Goal: Task Accomplishment & Management: Manage account settings

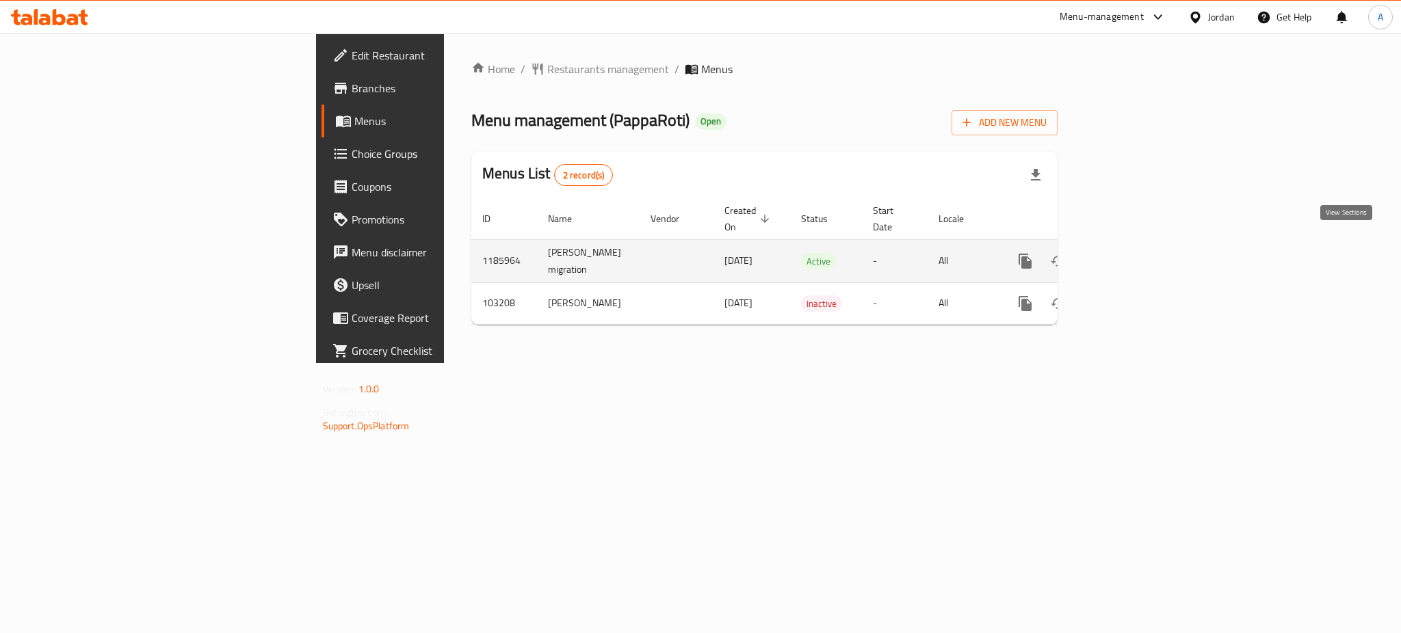
click at [1130, 255] on icon "enhanced table" at bounding box center [1124, 261] width 12 height 12
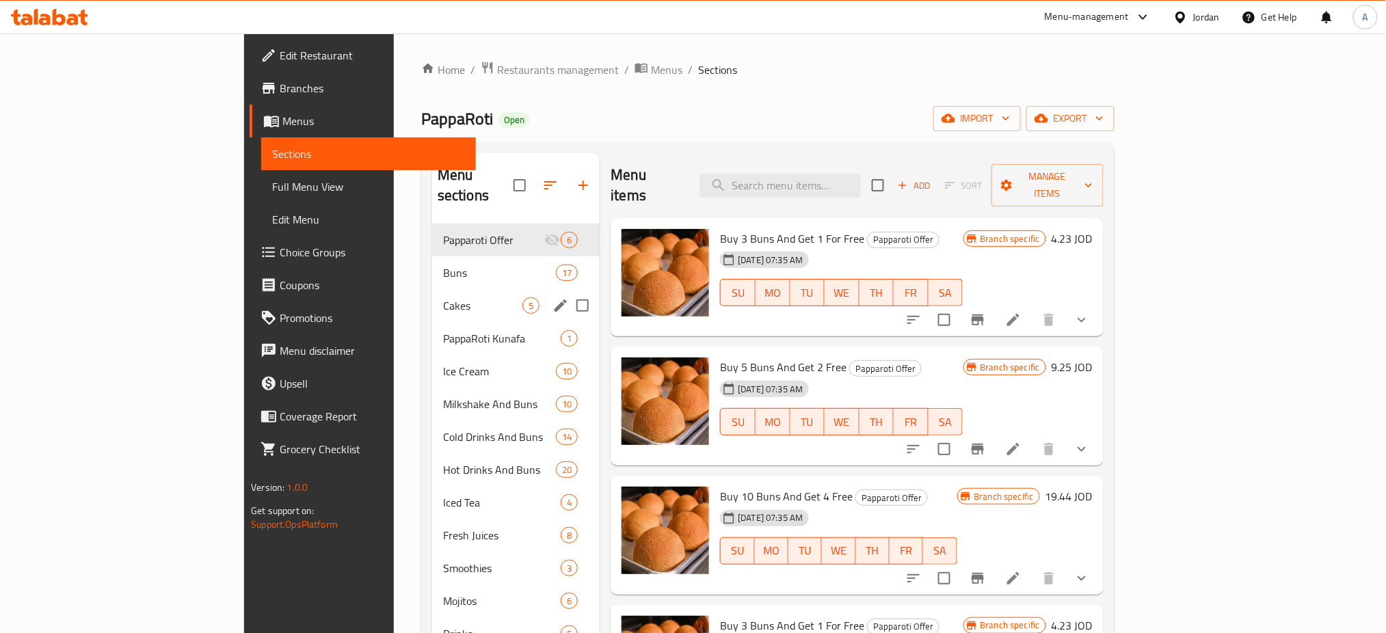
click at [432, 267] on div "Buns 17" at bounding box center [516, 272] width 168 height 33
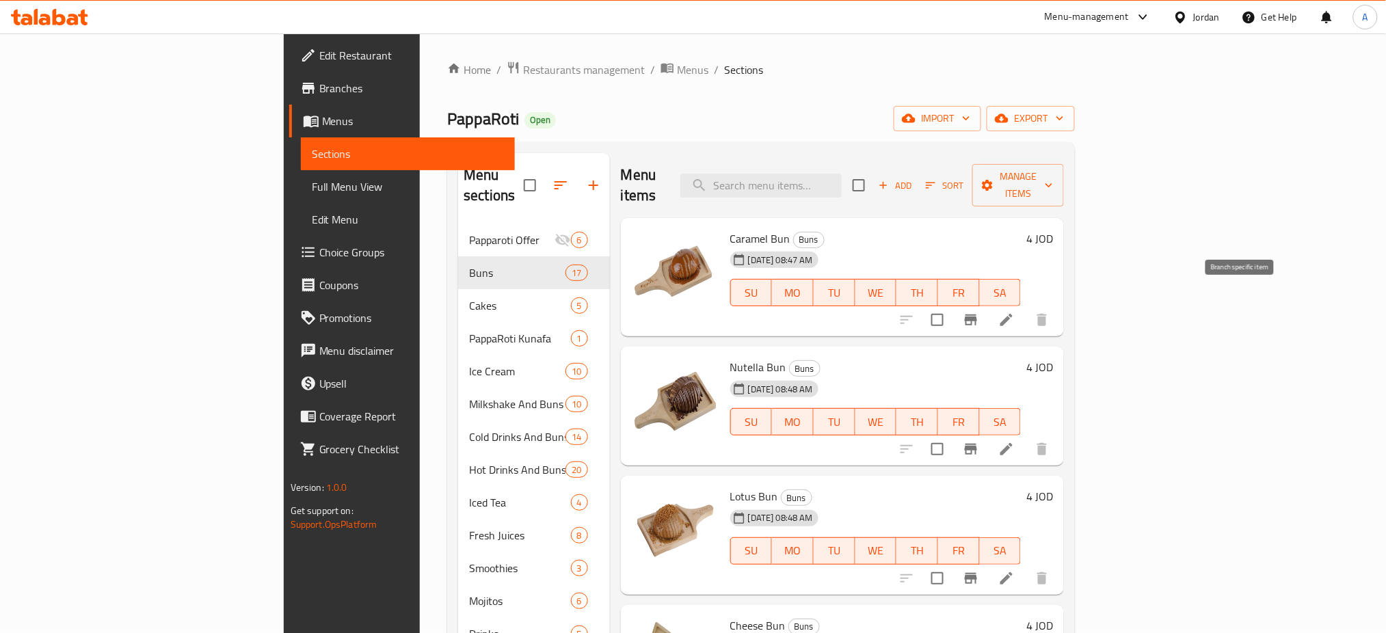
click at [979, 312] on icon "Branch-specific-item" at bounding box center [971, 320] width 16 height 16
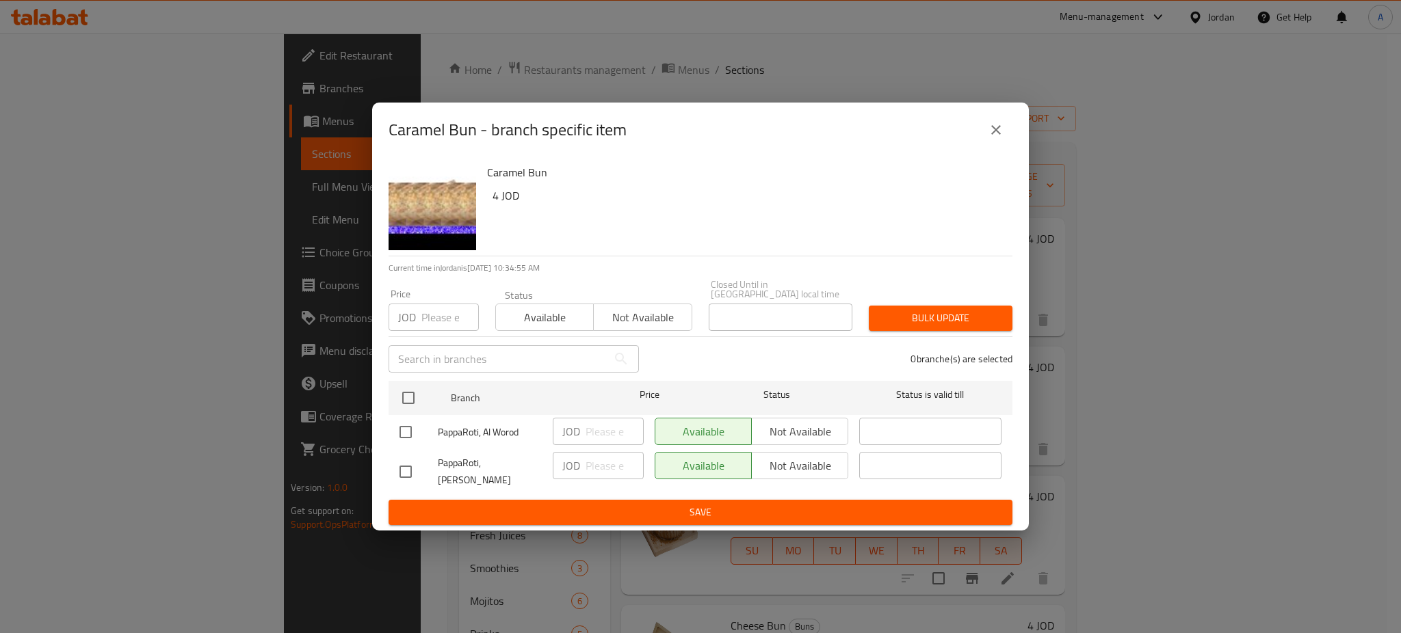
click at [1001, 136] on icon "close" at bounding box center [996, 130] width 16 height 16
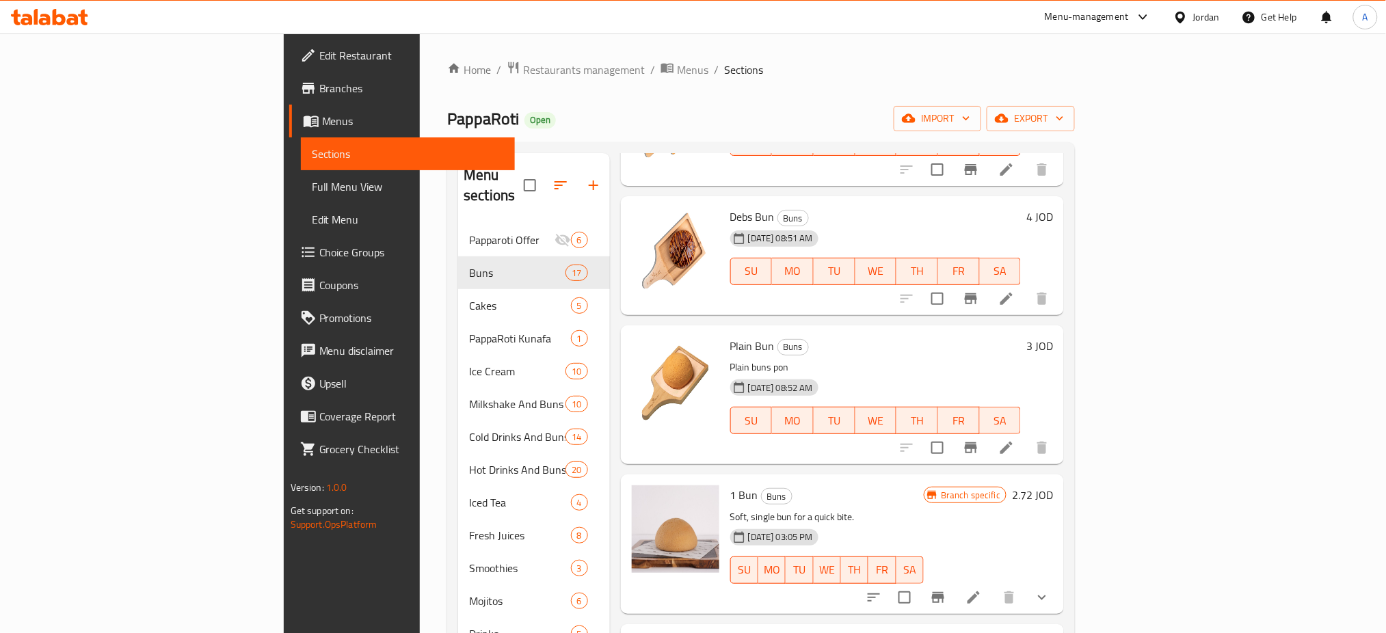
scroll to position [1634, 0]
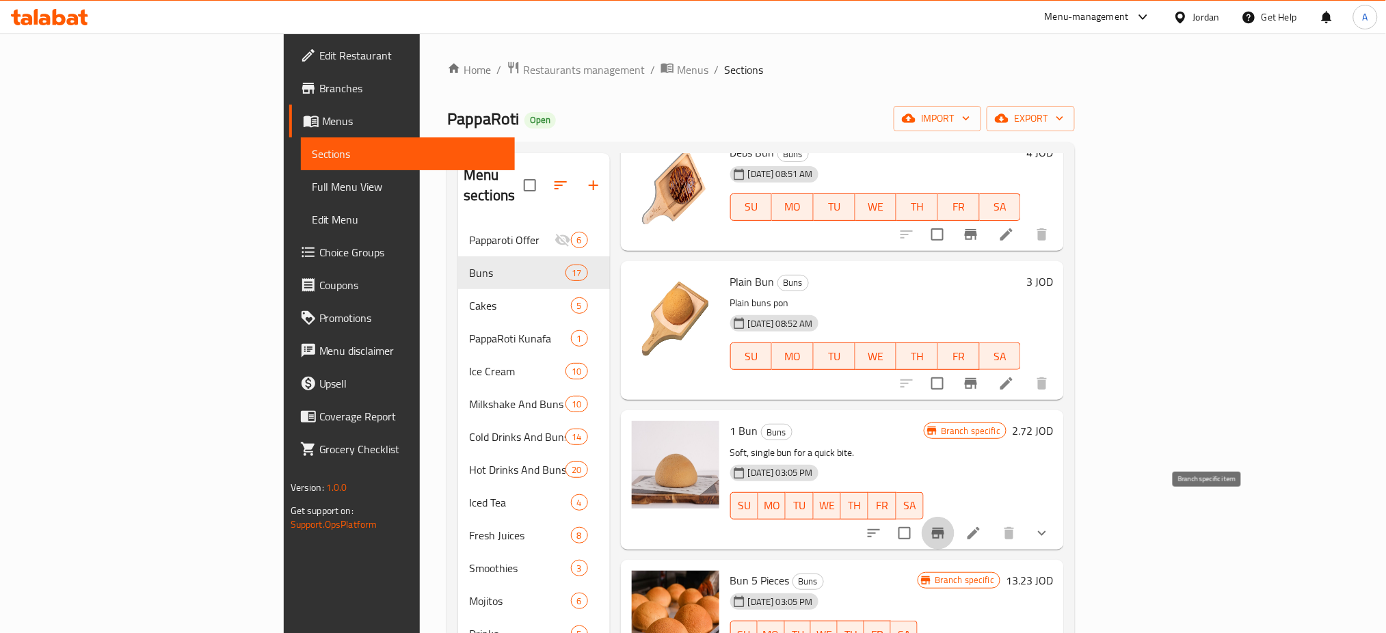
click at [955, 517] on button "Branch-specific-item" at bounding box center [938, 533] width 33 height 33
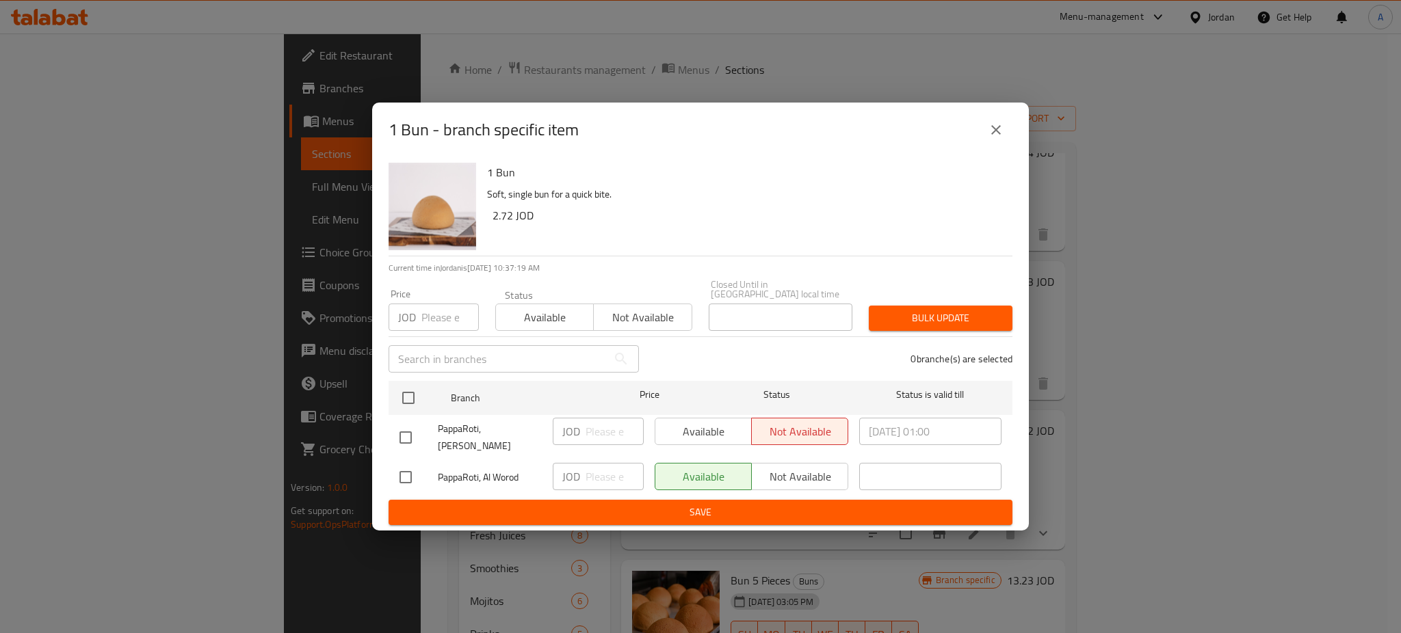
click at [998, 135] on icon "close" at bounding box center [996, 130] width 10 height 10
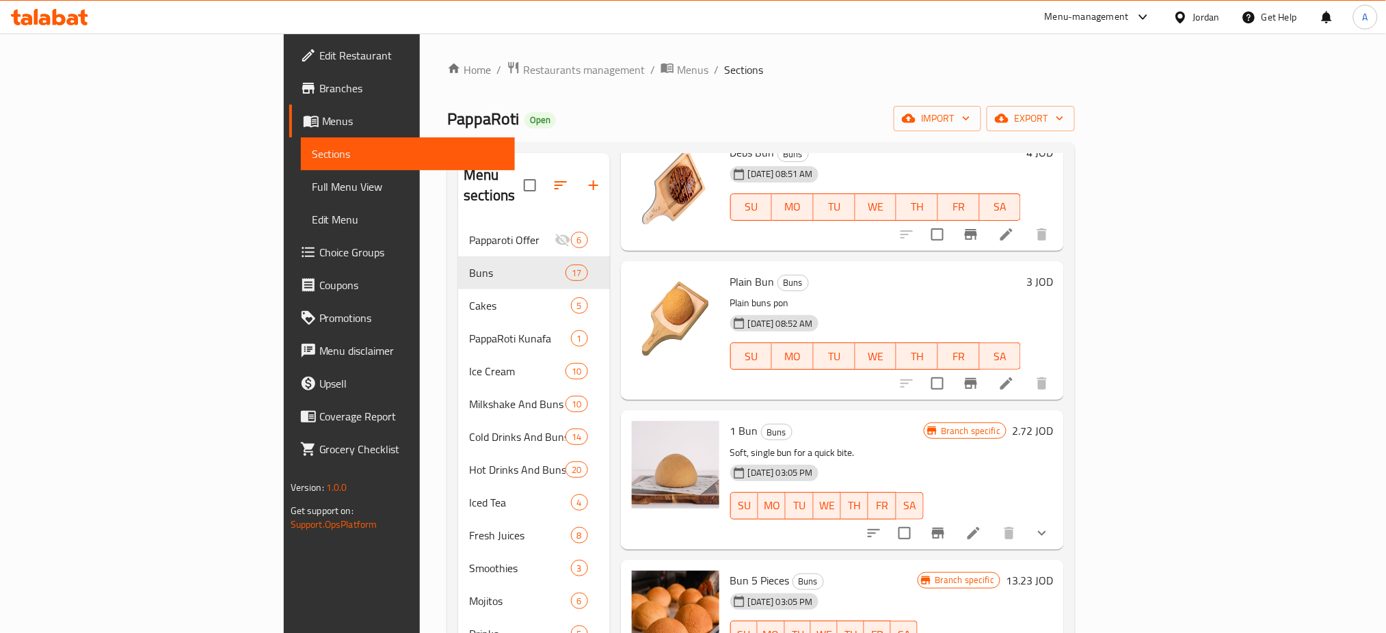
click at [1059, 416] on div "1 Bun Buns Soft, single bun for a quick bite. [DATE] 03:05 PM SU MO TU WE TH FR…" at bounding box center [892, 480] width 334 height 128
click at [1053, 421] on h6 "2.72 JOD" at bounding box center [1032, 430] width 41 height 19
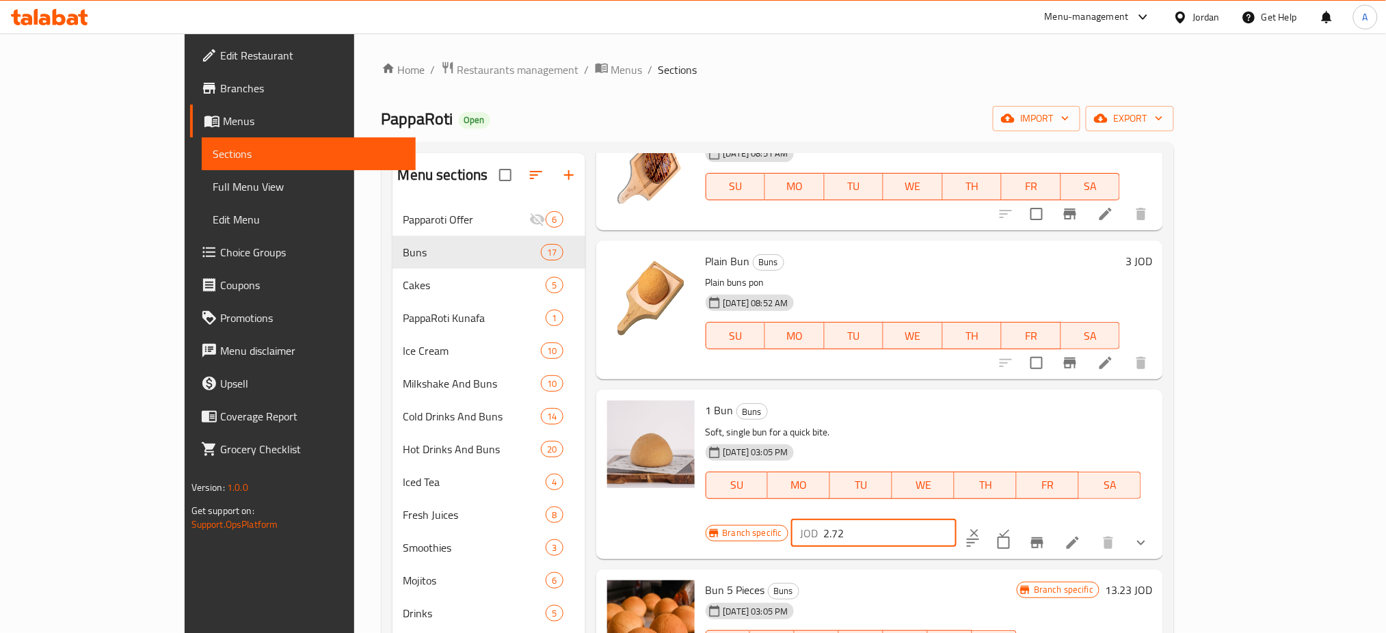
drag, startPoint x: 1186, startPoint y: 414, endPoint x: 1107, endPoint y: 415, distance: 79.3
click at [957, 520] on div "JOD 2.72 ​" at bounding box center [874, 533] width 166 height 27
type input "3"
click at [1012, 527] on icon "ok" at bounding box center [1005, 534] width 14 height 14
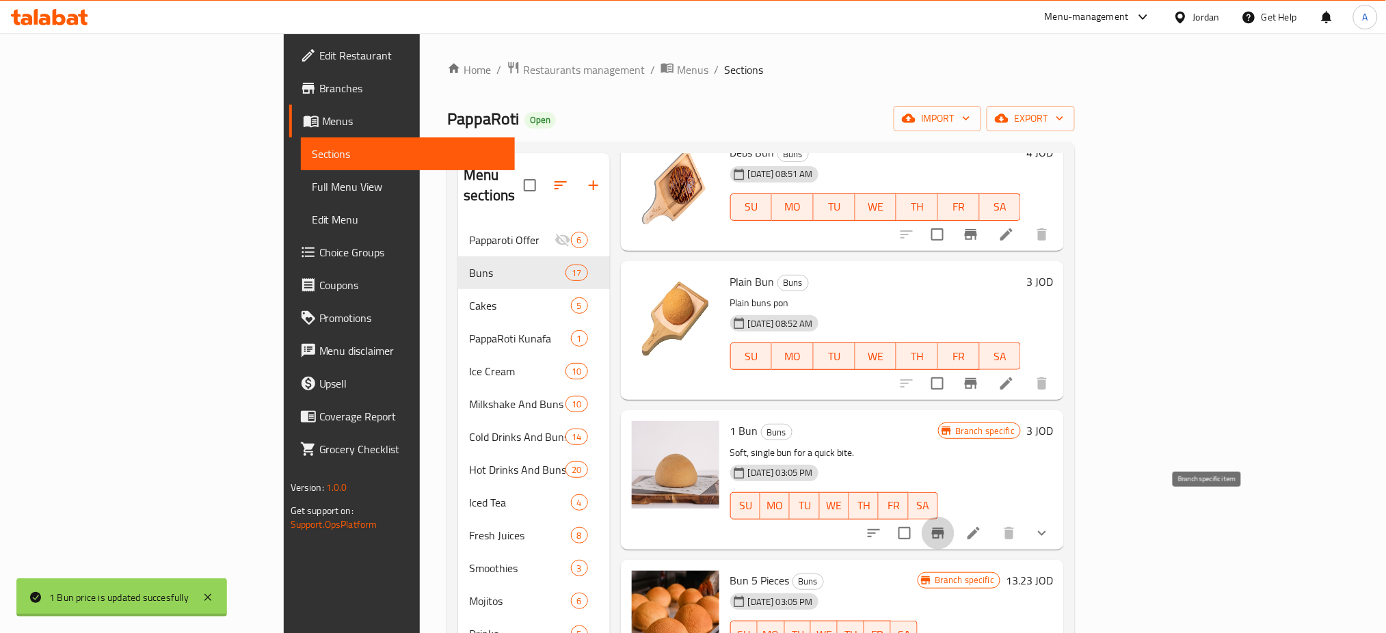
click at [955, 520] on button "Branch-specific-item" at bounding box center [938, 533] width 33 height 33
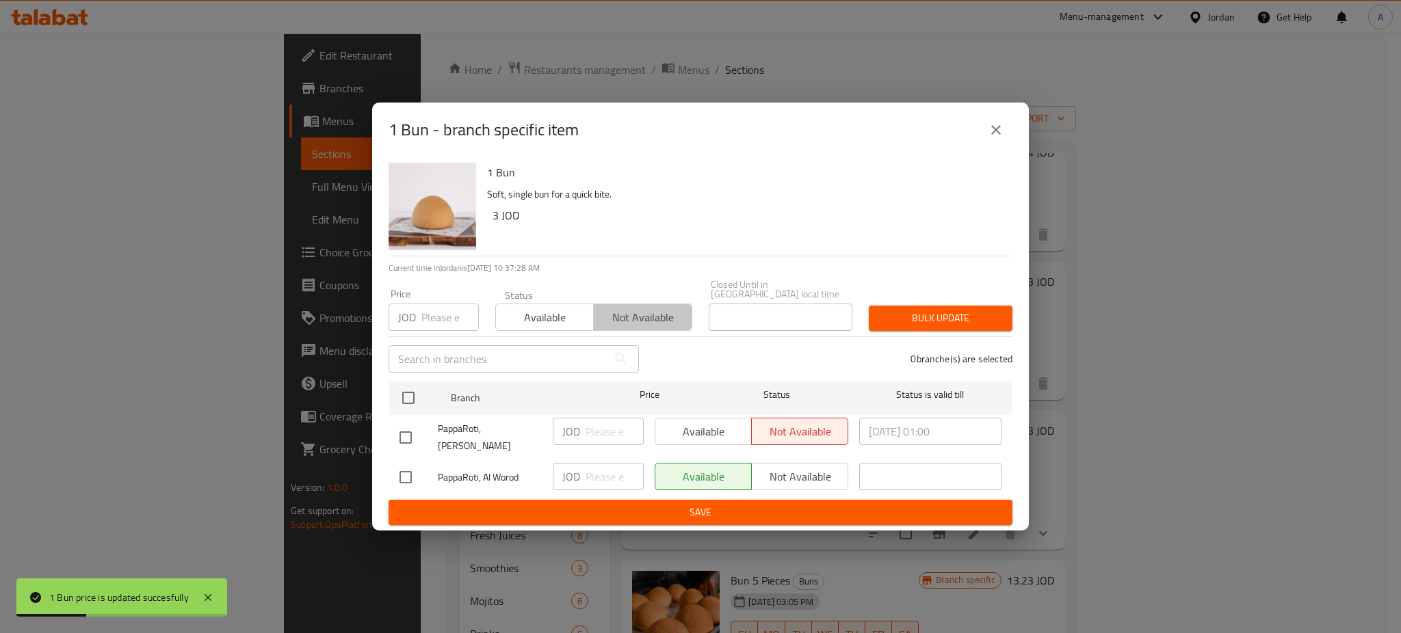
click at [624, 320] on span "Not available" at bounding box center [642, 318] width 87 height 20
click at [745, 508] on span "Save" at bounding box center [700, 512] width 602 height 17
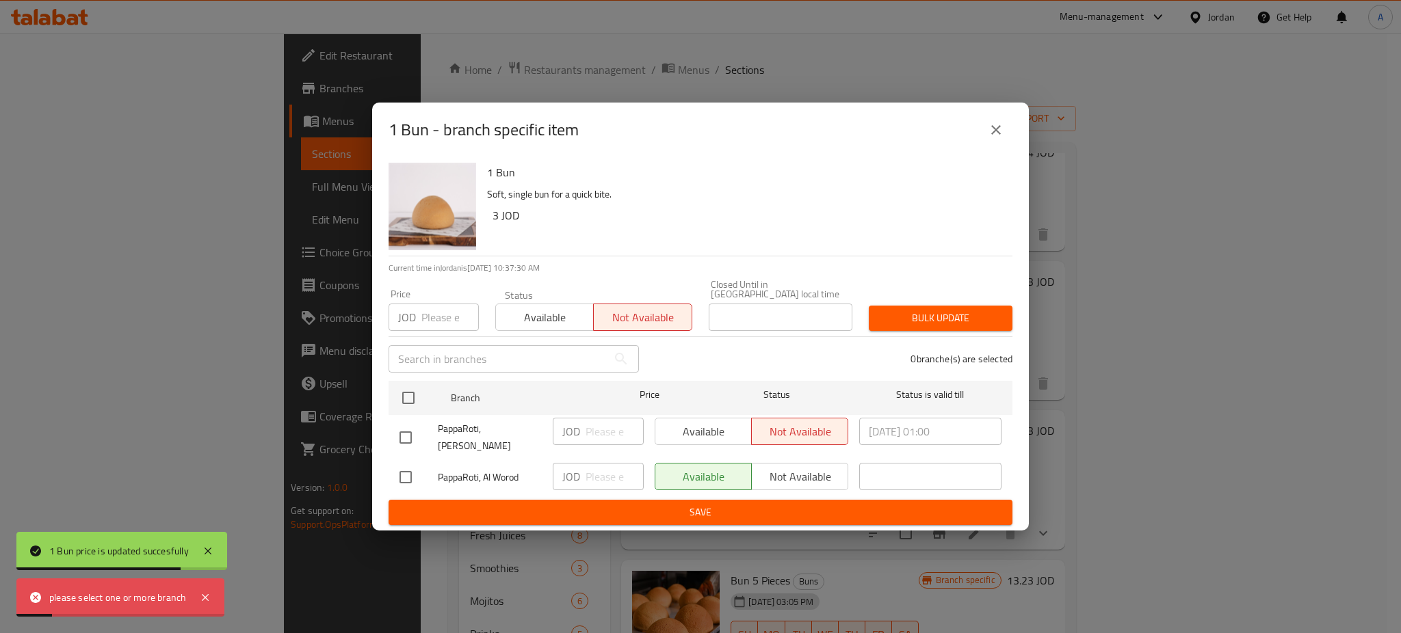
click at [406, 434] on input "checkbox" at bounding box center [405, 437] width 29 height 29
checkbox input "true"
click at [410, 466] on input "checkbox" at bounding box center [405, 477] width 29 height 29
checkbox input "true"
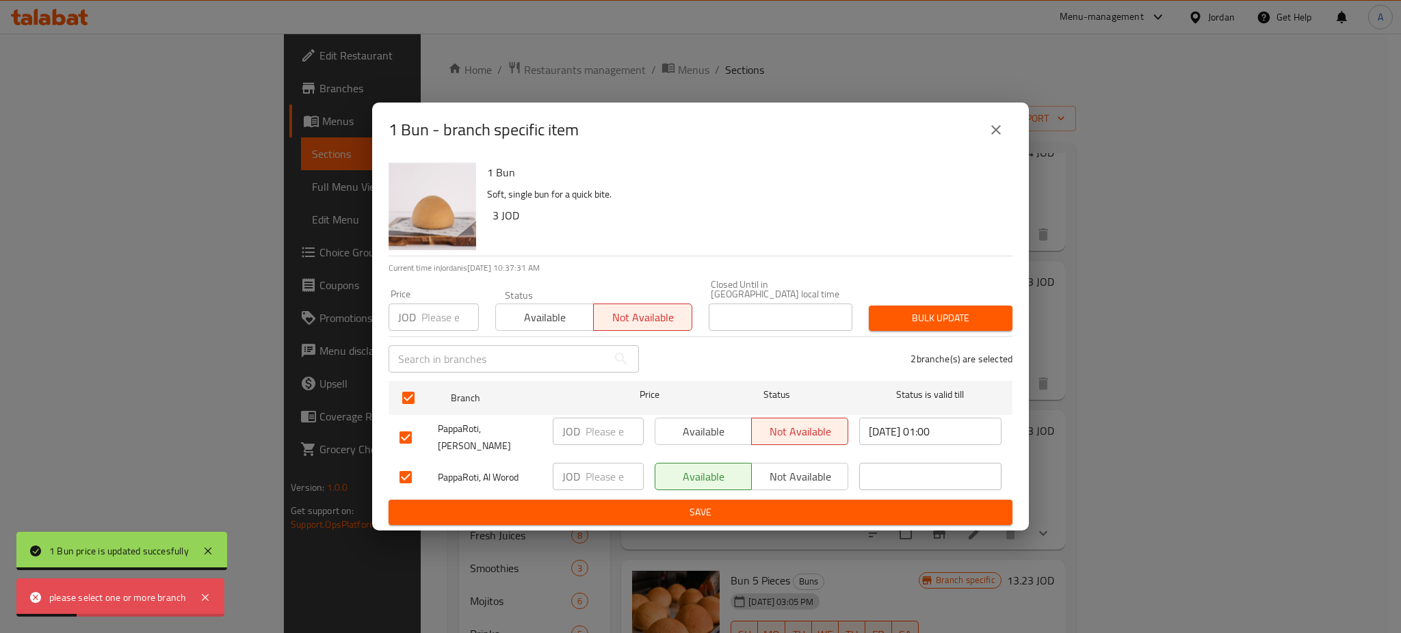
click at [806, 467] on span "Not available" at bounding box center [799, 477] width 85 height 20
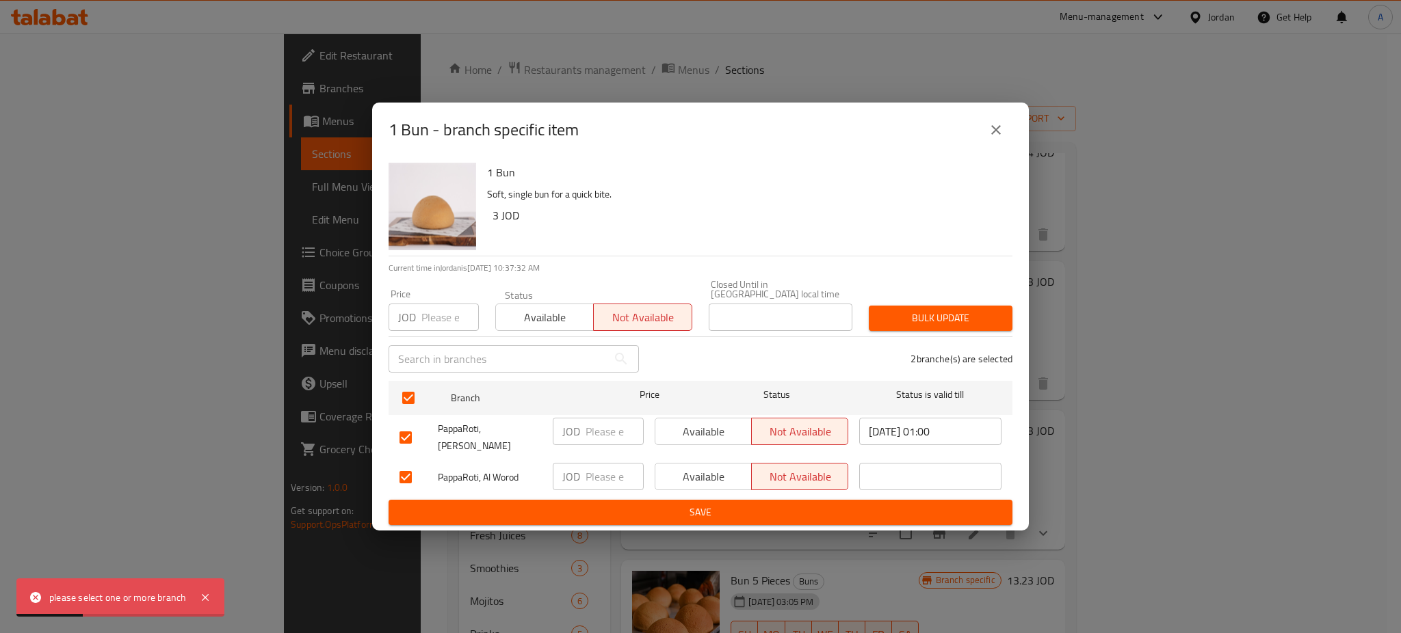
click at [792, 504] on span "Save" at bounding box center [700, 512] width 602 height 17
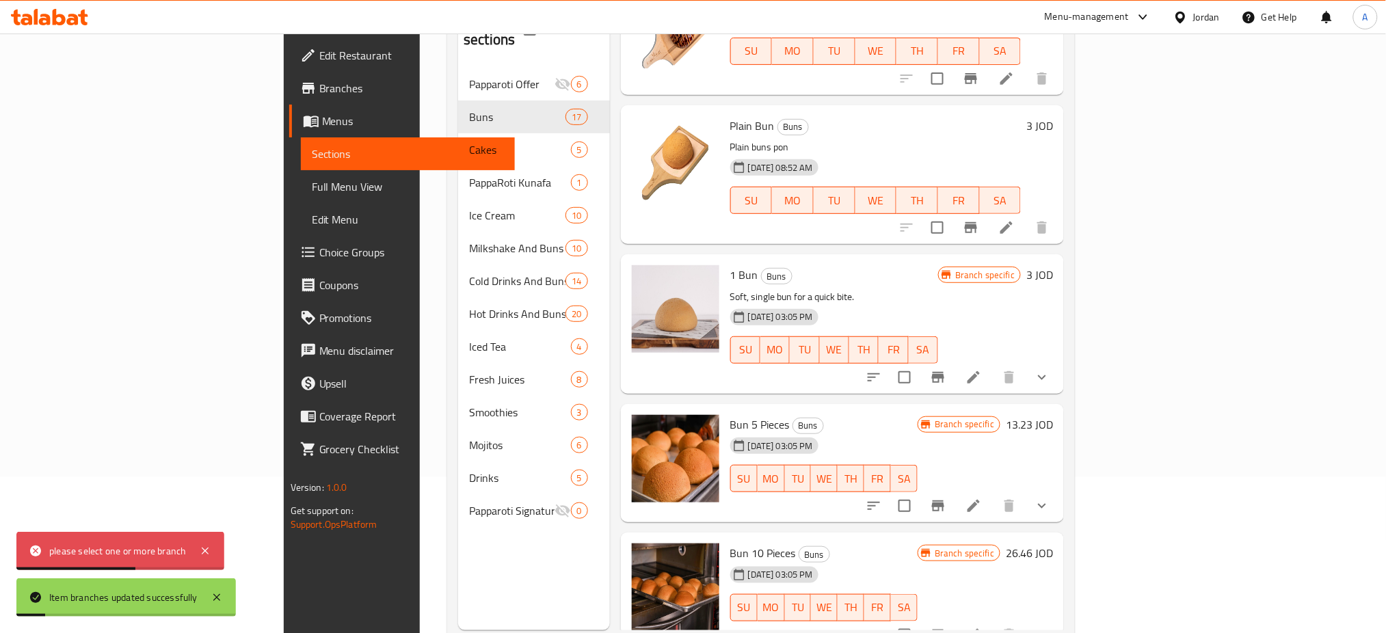
scroll to position [191, 0]
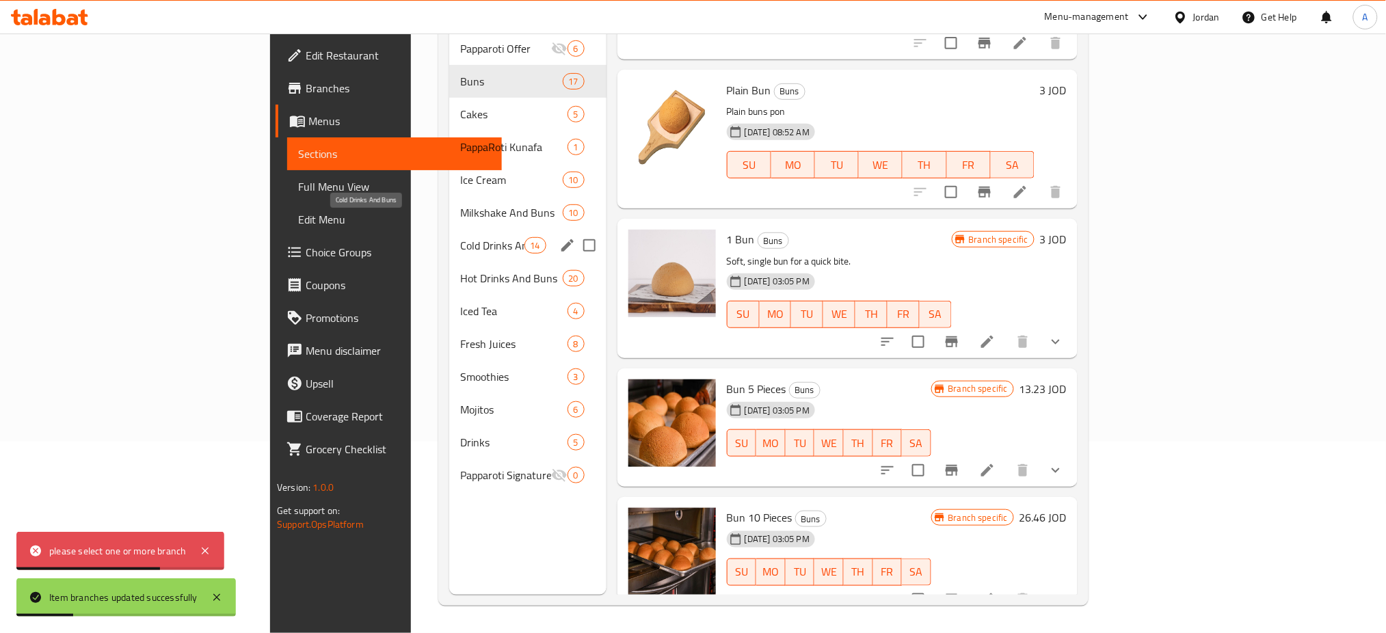
click at [449, 229] on div "Cold Drinks And Buns 14" at bounding box center [527, 245] width 157 height 33
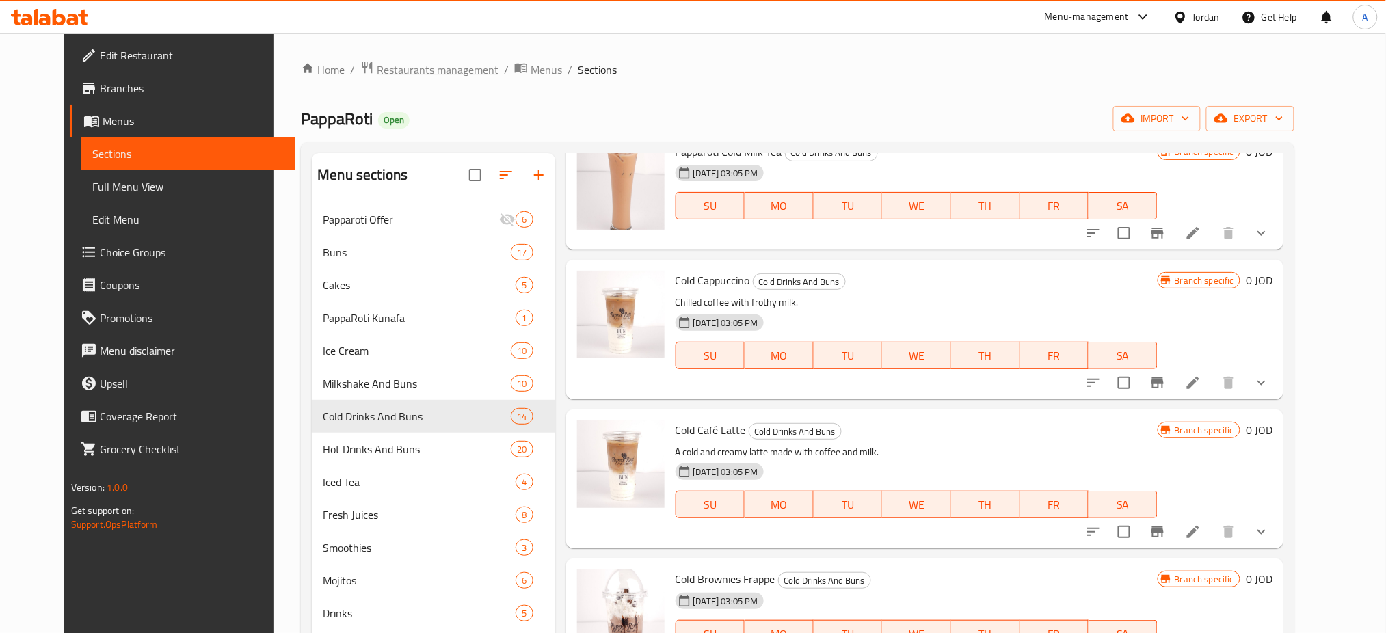
click at [377, 75] on span "Restaurants management" at bounding box center [438, 70] width 122 height 16
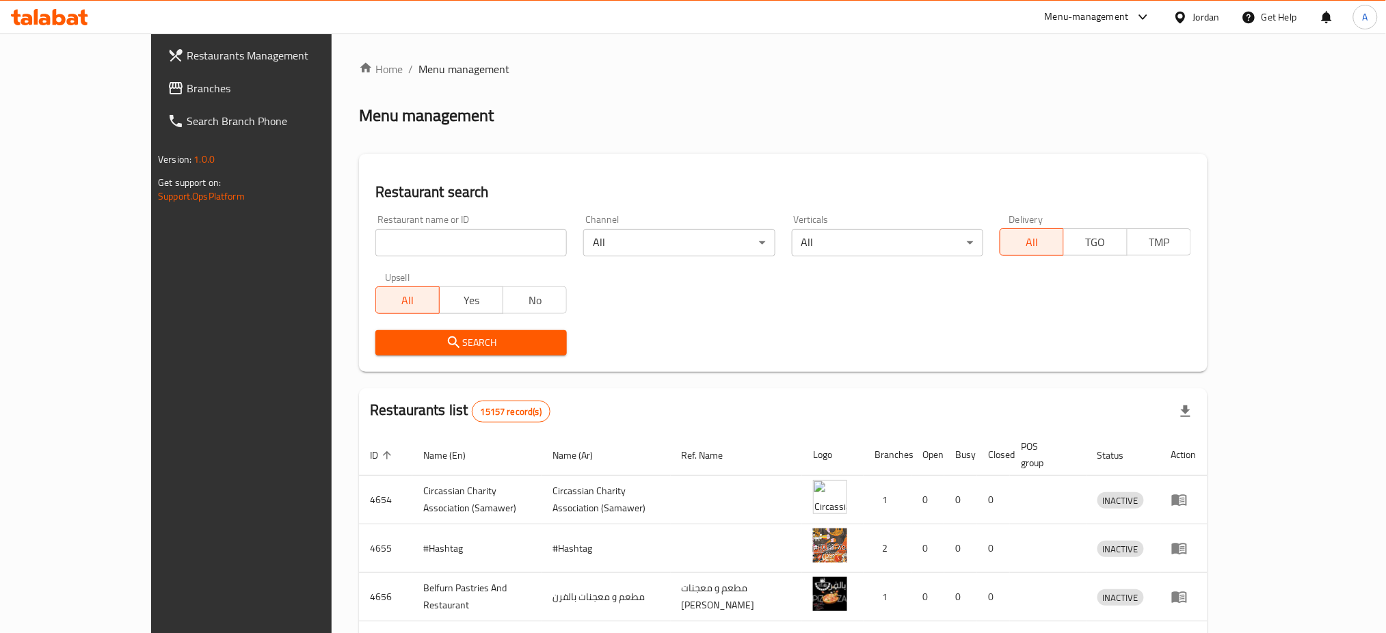
click at [424, 238] on input "search" at bounding box center [470, 242] width 191 height 27
type input "شمس الرابية"
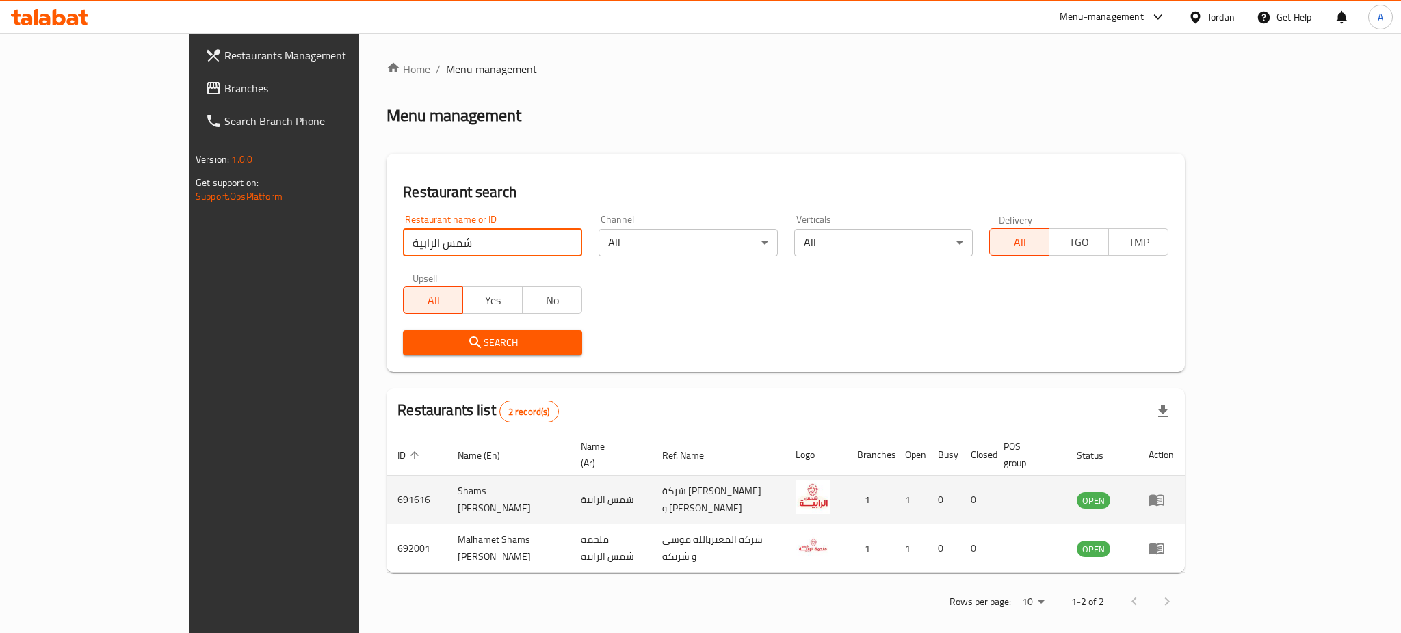
click at [1165, 492] on icon "enhanced table" at bounding box center [1156, 500] width 16 height 16
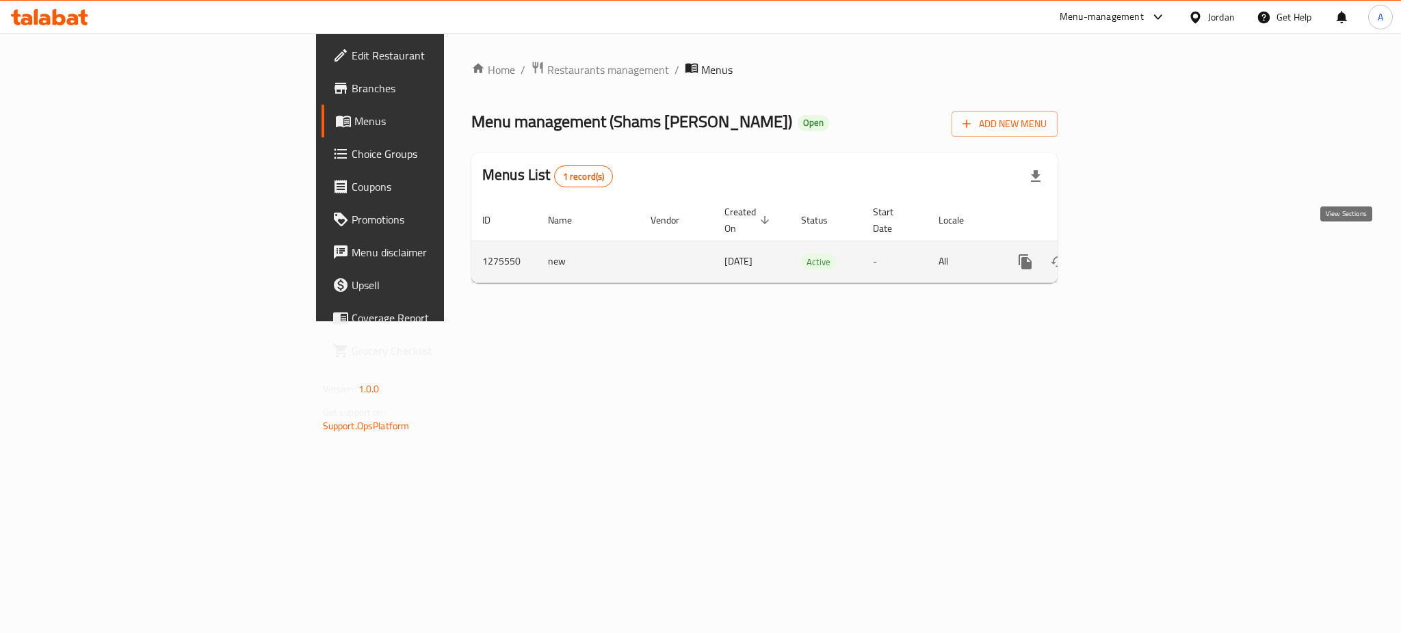
click at [1132, 254] on icon "enhanced table" at bounding box center [1123, 262] width 16 height 16
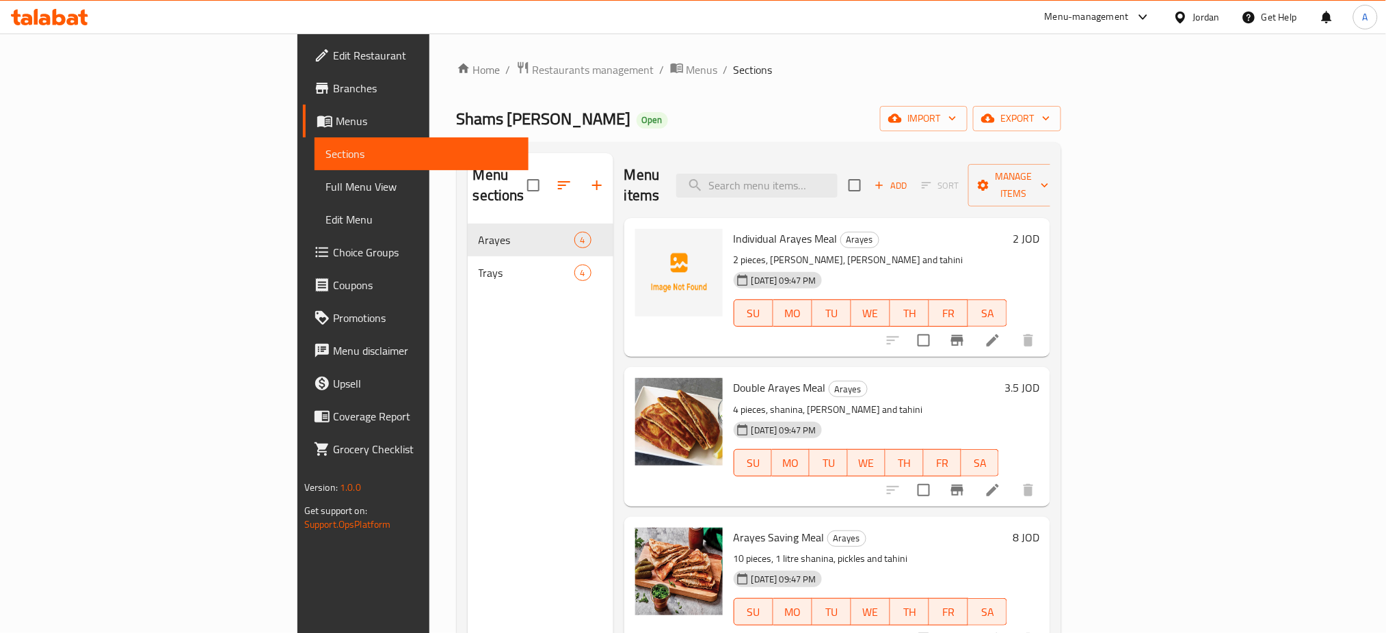
click at [429, 58] on div "Home / Restaurants management / Menus / Sections Shams [PERSON_NAME] Open impor…" at bounding box center [759, 429] width 660 height 791
click at [533, 67] on span "Restaurants management" at bounding box center [594, 70] width 122 height 16
